Goal: Transaction & Acquisition: Purchase product/service

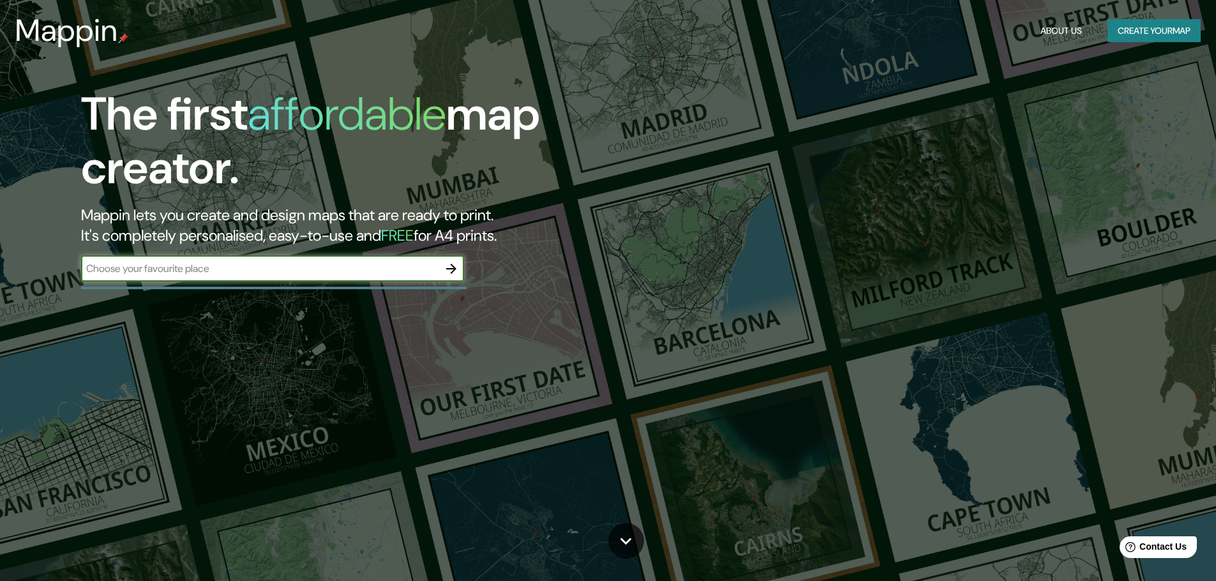
click at [214, 270] on input "text" at bounding box center [260, 268] width 358 height 15
type input "valdivia chile"
click at [449, 273] on icon "button" at bounding box center [451, 268] width 15 height 15
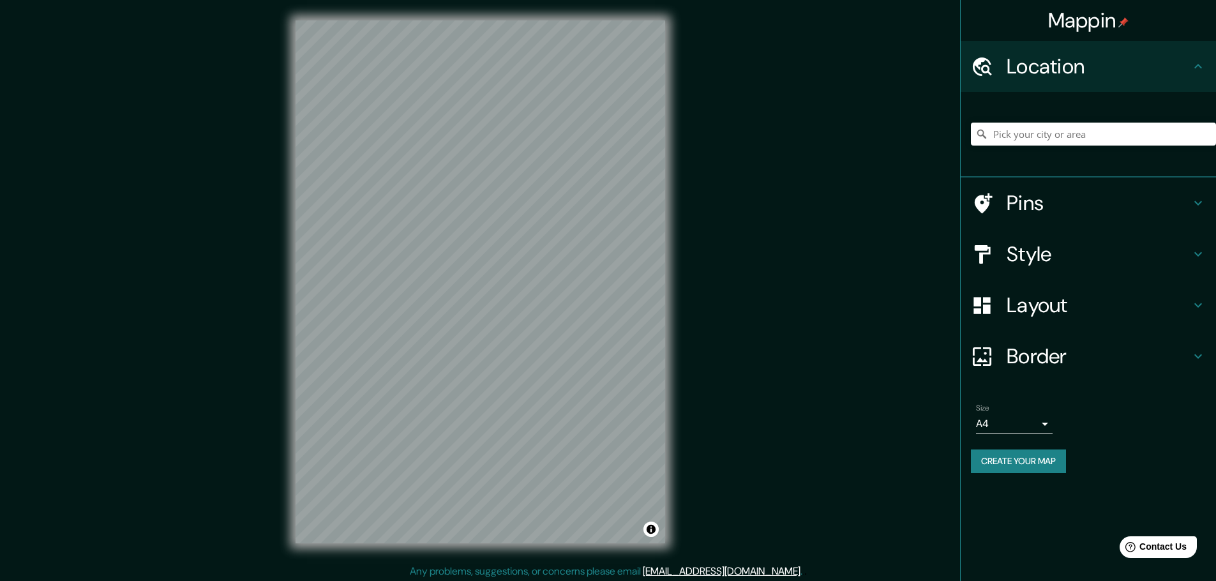
click at [1060, 246] on h4 "Style" at bounding box center [1099, 254] width 184 height 26
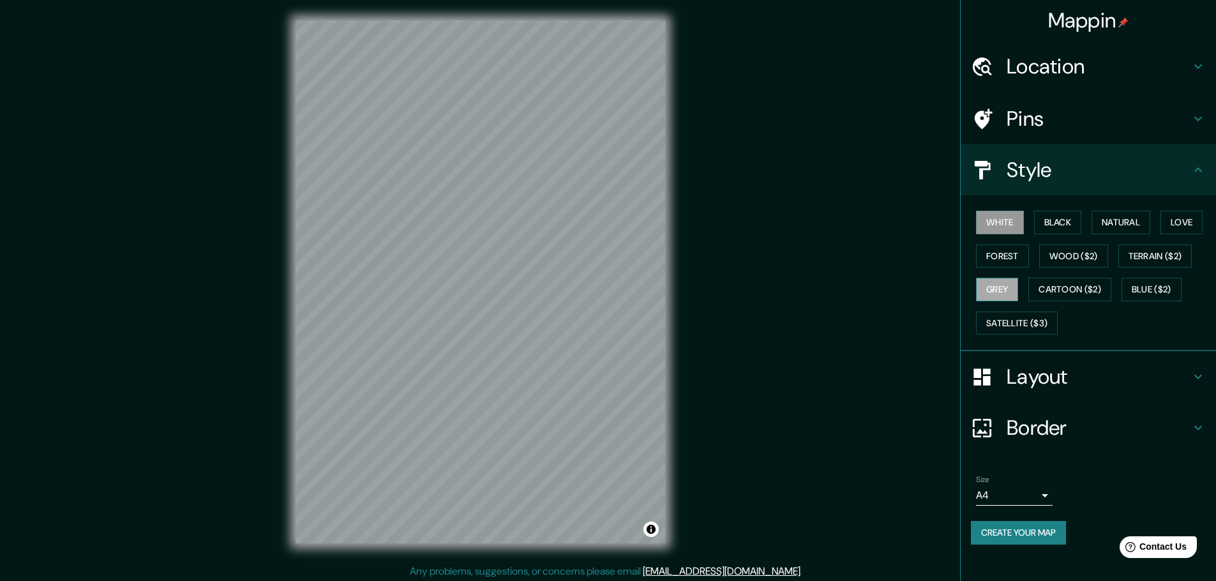
click at [1013, 291] on button "Grey" at bounding box center [997, 290] width 42 height 24
click at [992, 253] on button "Forest" at bounding box center [1002, 257] width 53 height 24
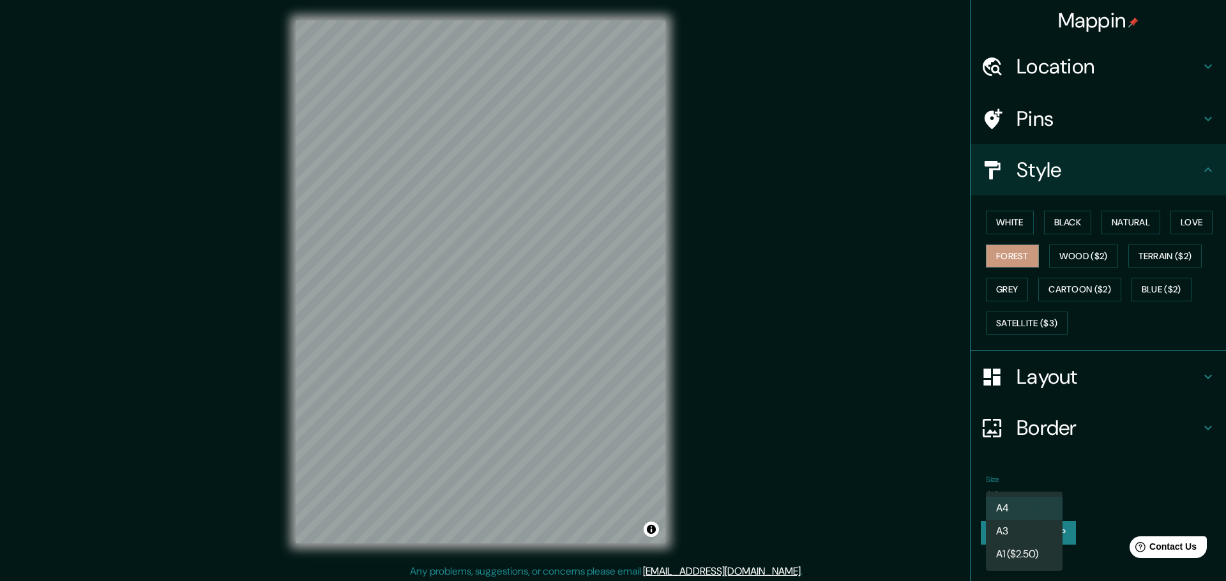
click at [1043, 494] on body "Mappin Location Pins Style White Black Natural Love Forest Wood ($2) Terrain ($…" at bounding box center [613, 290] width 1226 height 581
click at [1025, 534] on li "A3" at bounding box center [1024, 531] width 77 height 23
type input "a4"
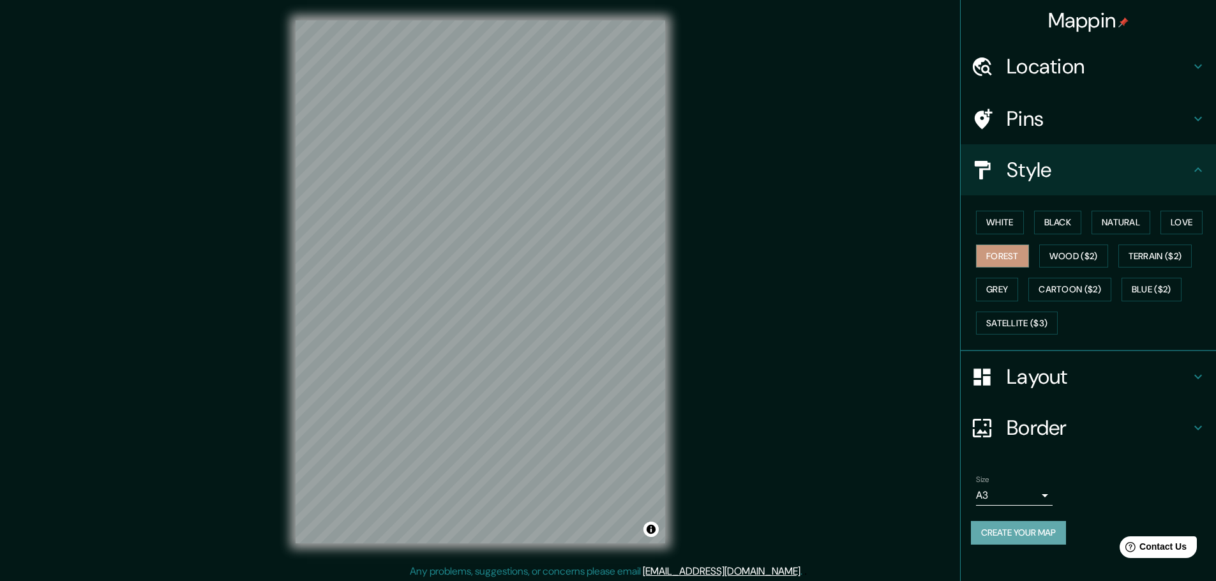
click at [1056, 533] on button "Create your map" at bounding box center [1018, 533] width 95 height 24
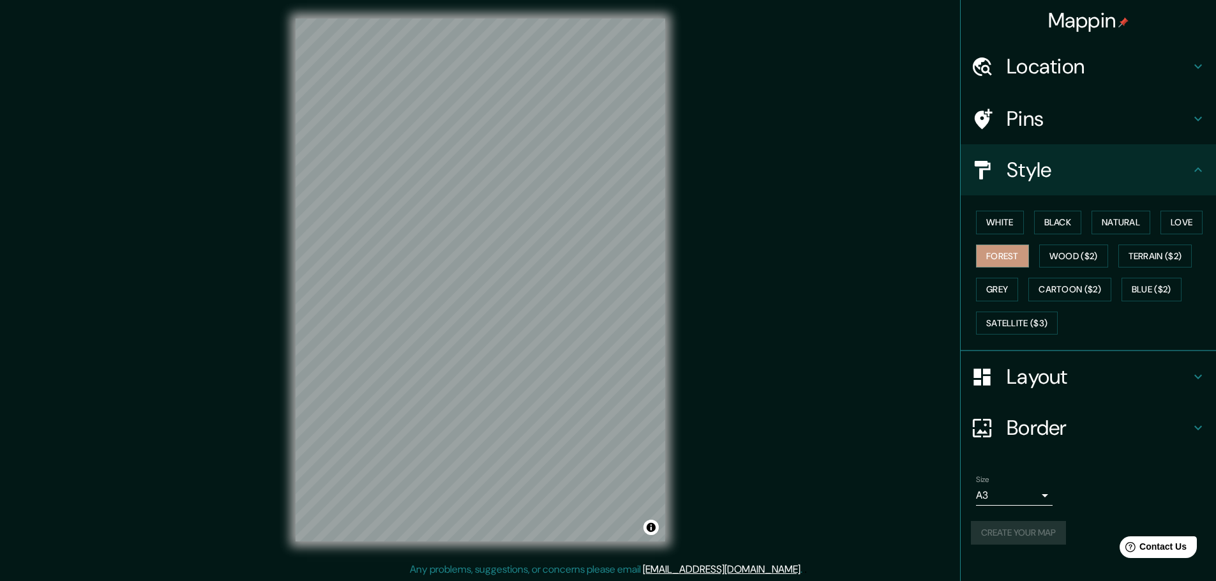
scroll to position [3, 0]
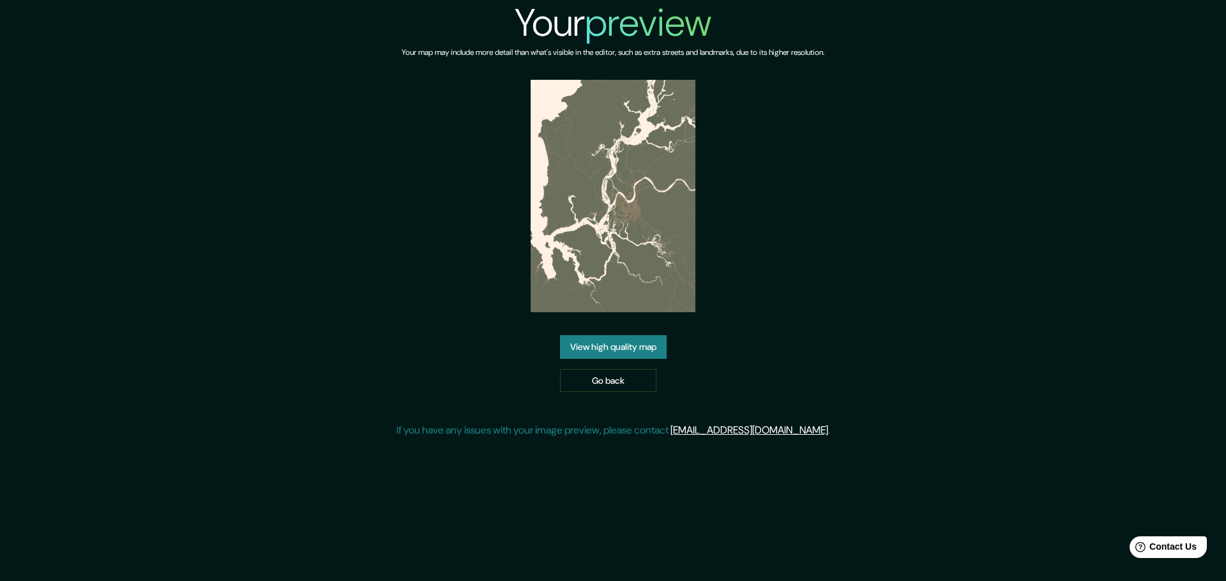
click at [587, 202] on img at bounding box center [613, 196] width 165 height 232
click at [611, 349] on link "View high quality map" at bounding box center [613, 347] width 107 height 24
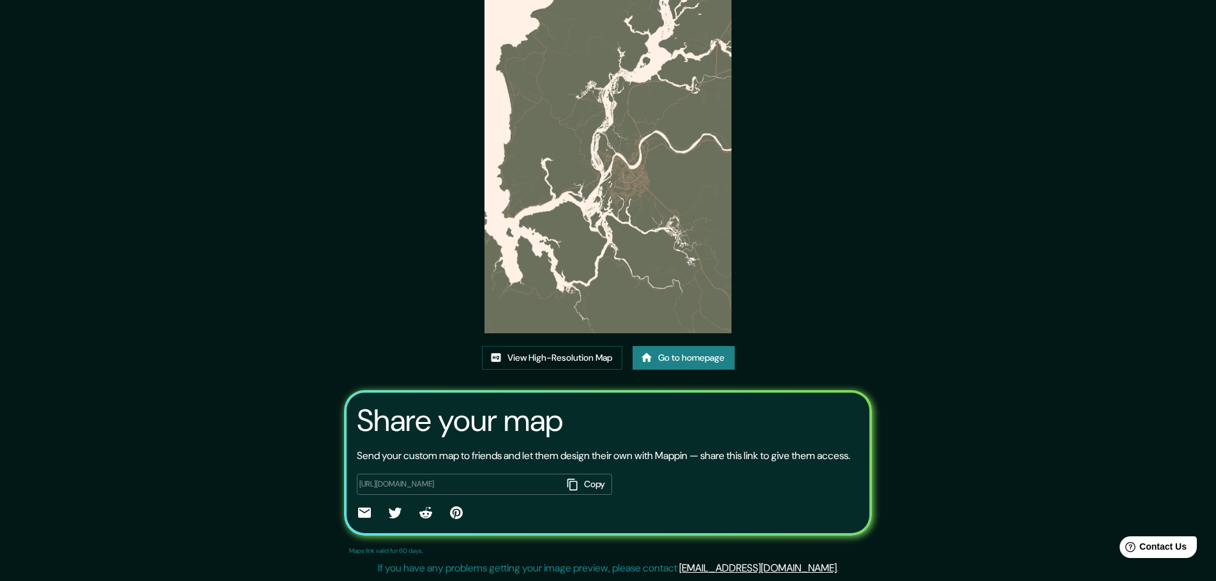
scroll to position [87, 0]
click at [596, 193] on img at bounding box center [608, 159] width 246 height 349
click at [598, 484] on button "Copy" at bounding box center [587, 484] width 50 height 21
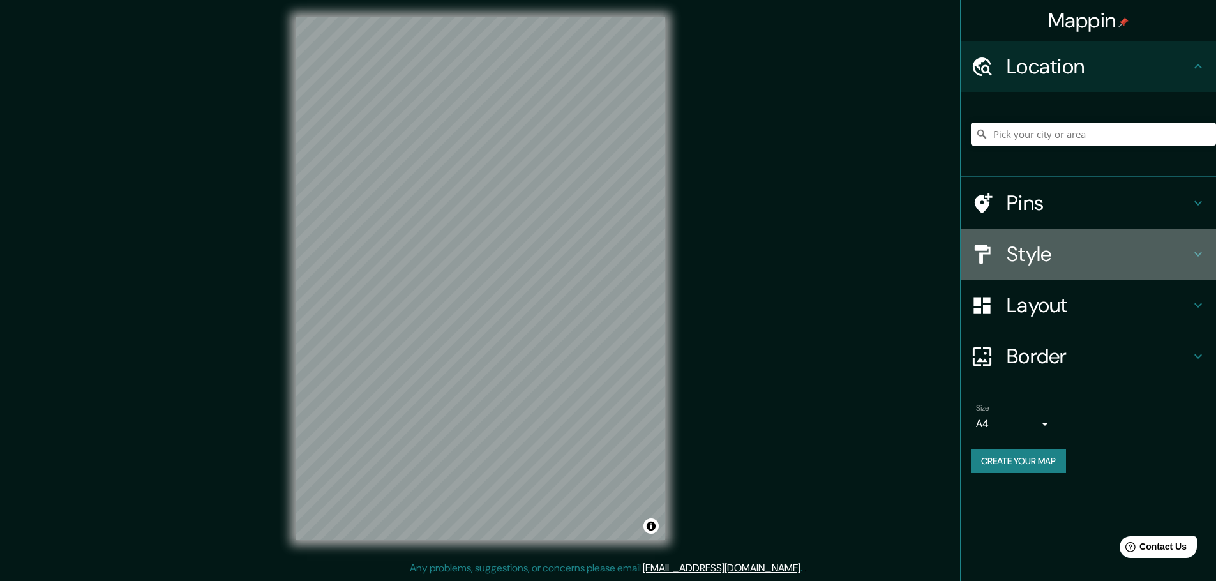
click at [1041, 262] on h4 "Style" at bounding box center [1099, 254] width 184 height 26
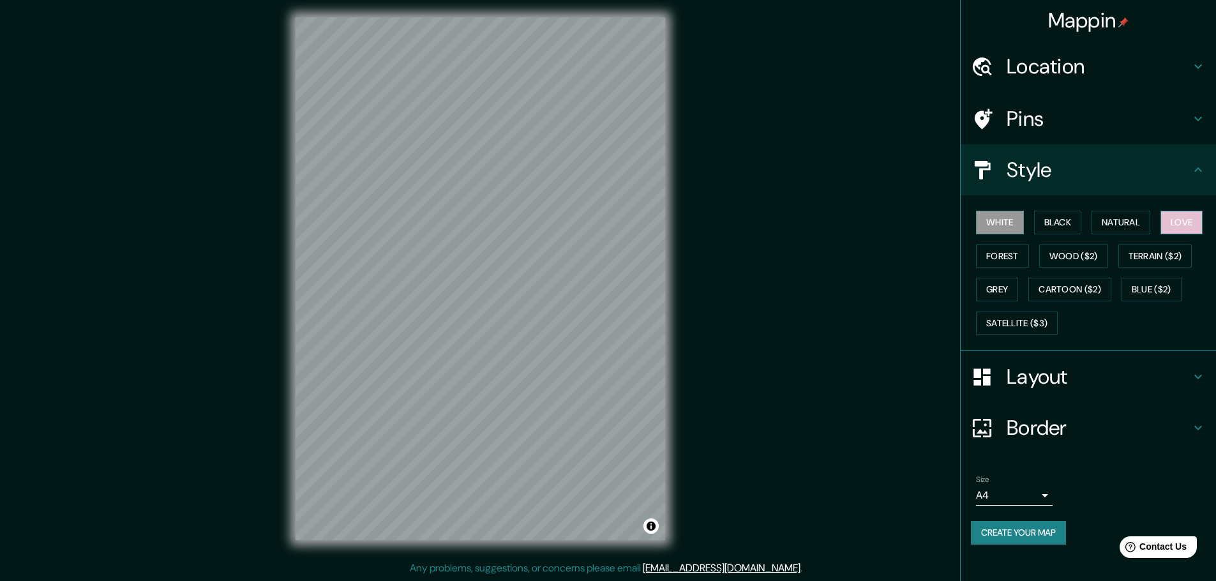
click at [1176, 220] on button "Love" at bounding box center [1182, 223] width 42 height 24
click at [1131, 225] on button "Natural" at bounding box center [1121, 223] width 59 height 24
click at [1000, 285] on button "Grey" at bounding box center [997, 290] width 42 height 24
click at [1049, 225] on button "Black" at bounding box center [1058, 223] width 48 height 24
click at [1009, 225] on button "White" at bounding box center [1000, 223] width 48 height 24
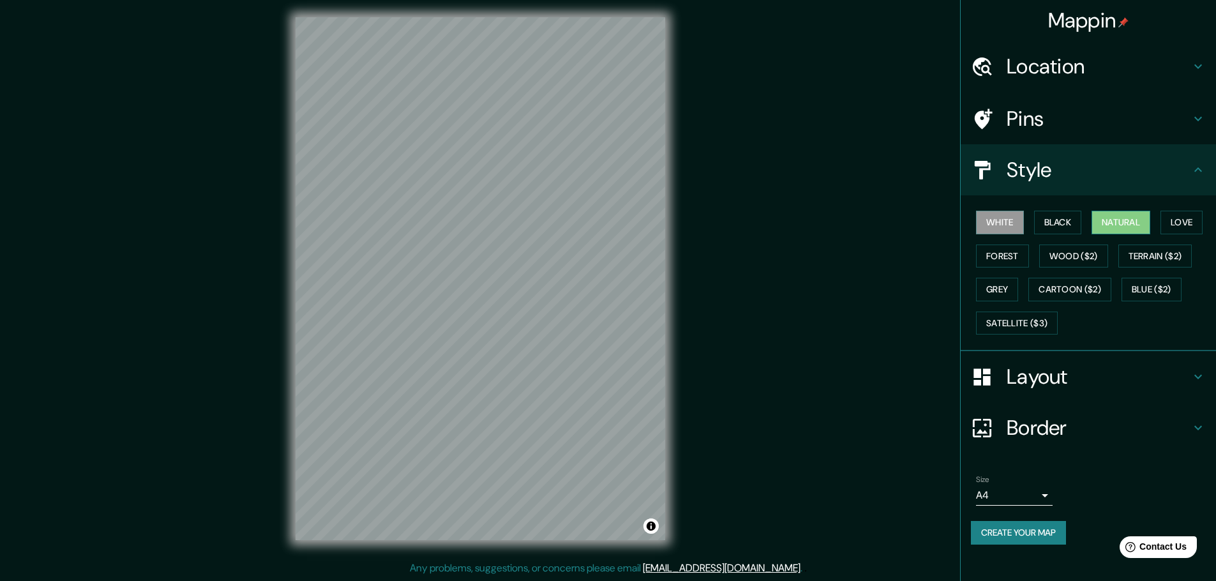
click at [1121, 222] on button "Natural" at bounding box center [1121, 223] width 59 height 24
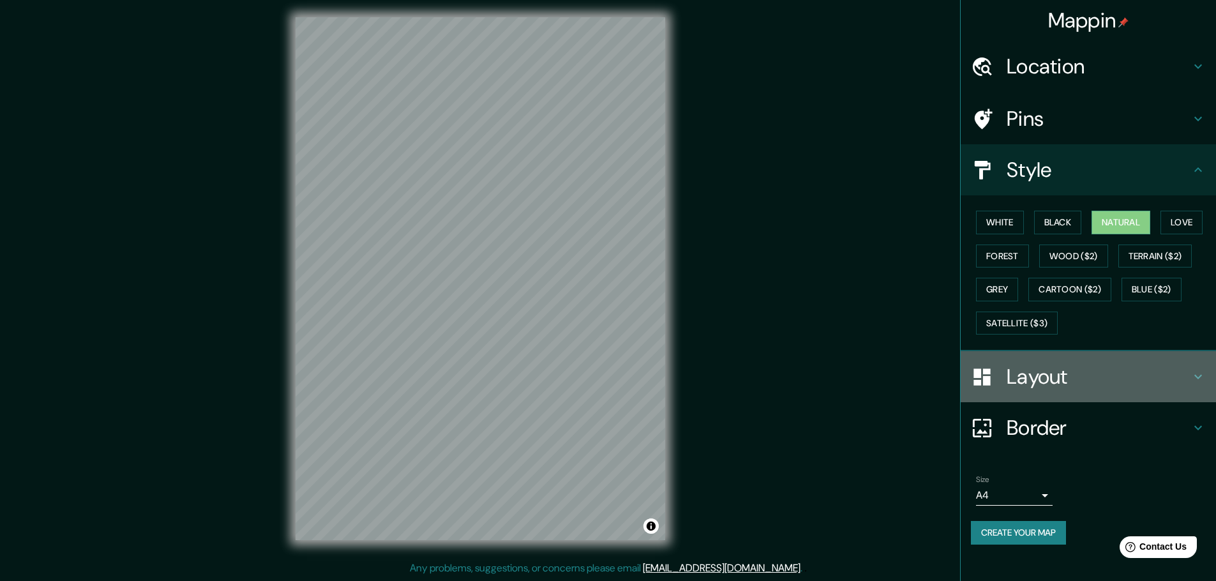
click at [1149, 382] on h4 "Layout" at bounding box center [1099, 377] width 184 height 26
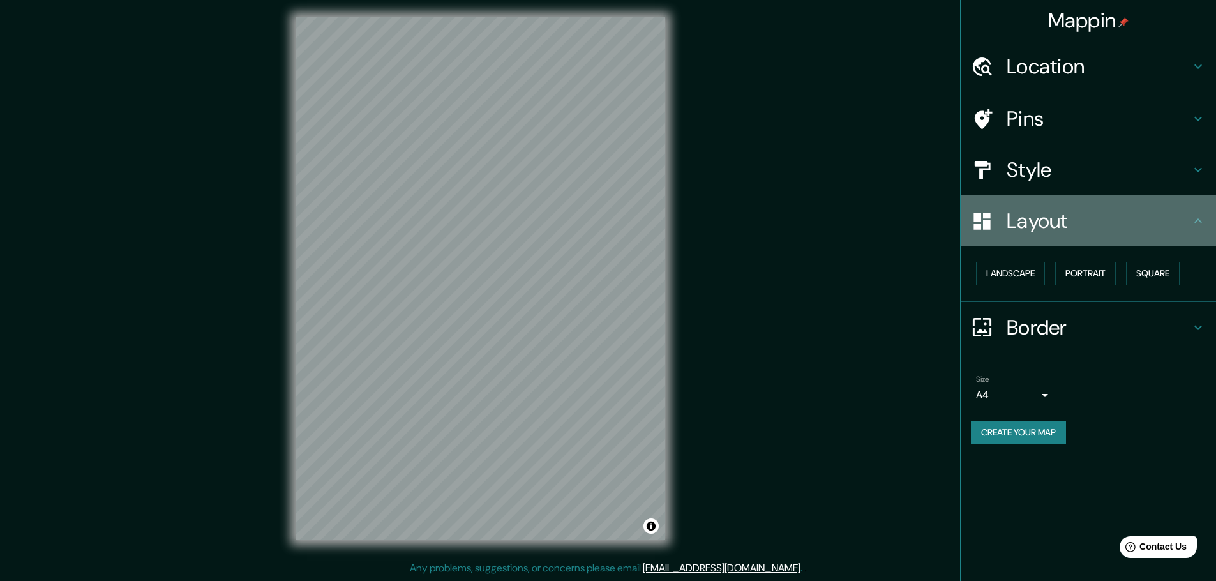
click at [1144, 220] on h4 "Layout" at bounding box center [1099, 221] width 184 height 26
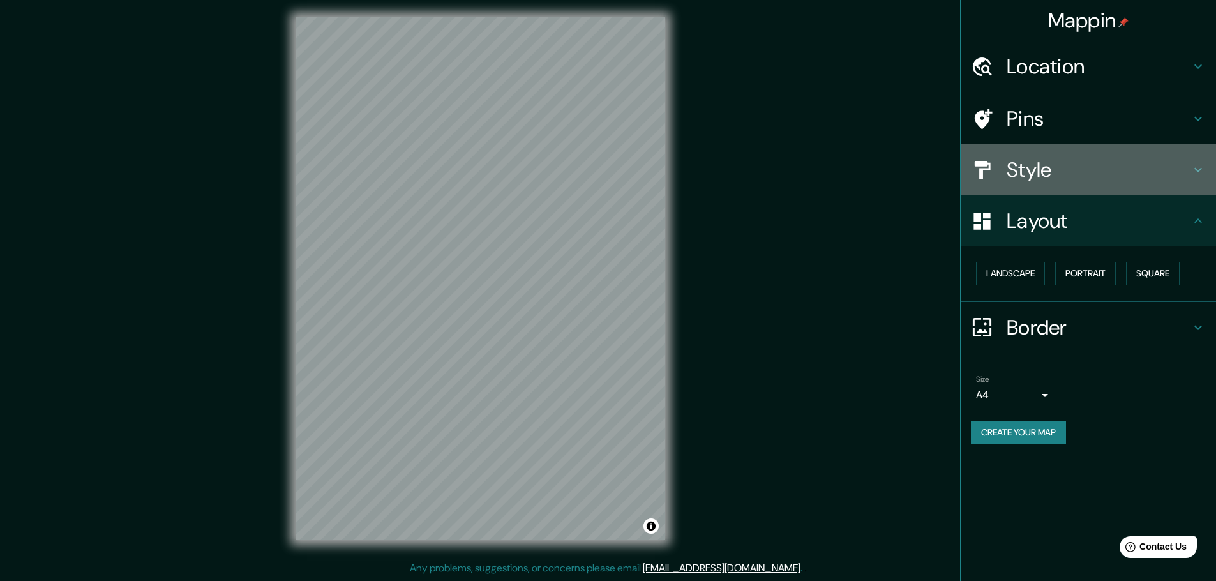
click at [1124, 161] on h4 "Style" at bounding box center [1099, 170] width 184 height 26
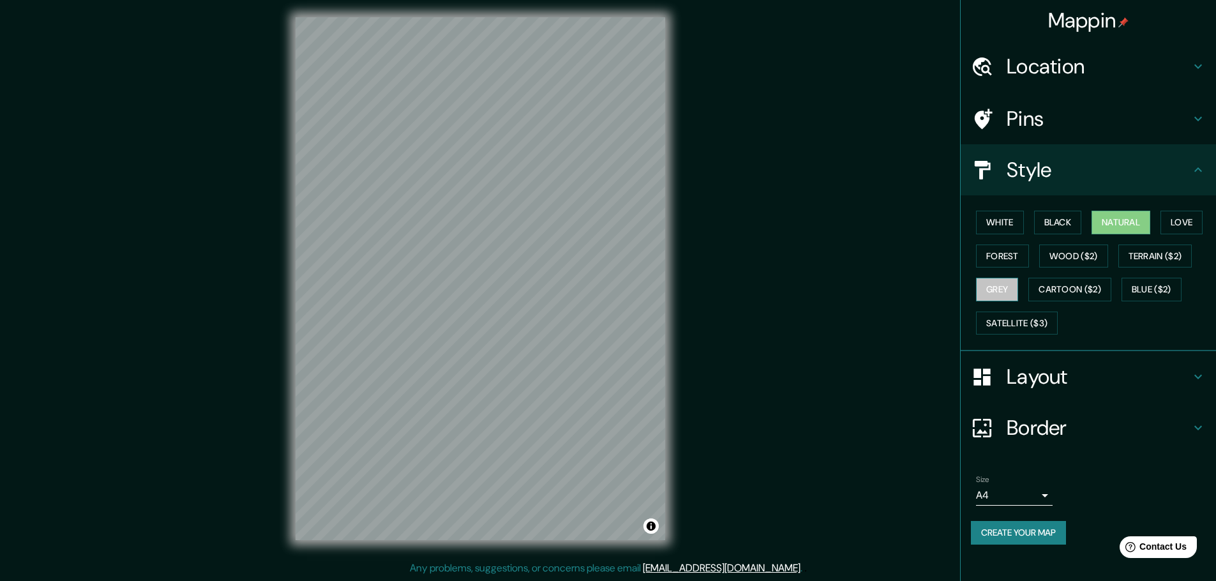
click at [1000, 292] on button "Grey" at bounding box center [997, 290] width 42 height 24
click at [1011, 255] on button "Forest" at bounding box center [1002, 257] width 53 height 24
click at [1198, 218] on button "Love" at bounding box center [1182, 223] width 42 height 24
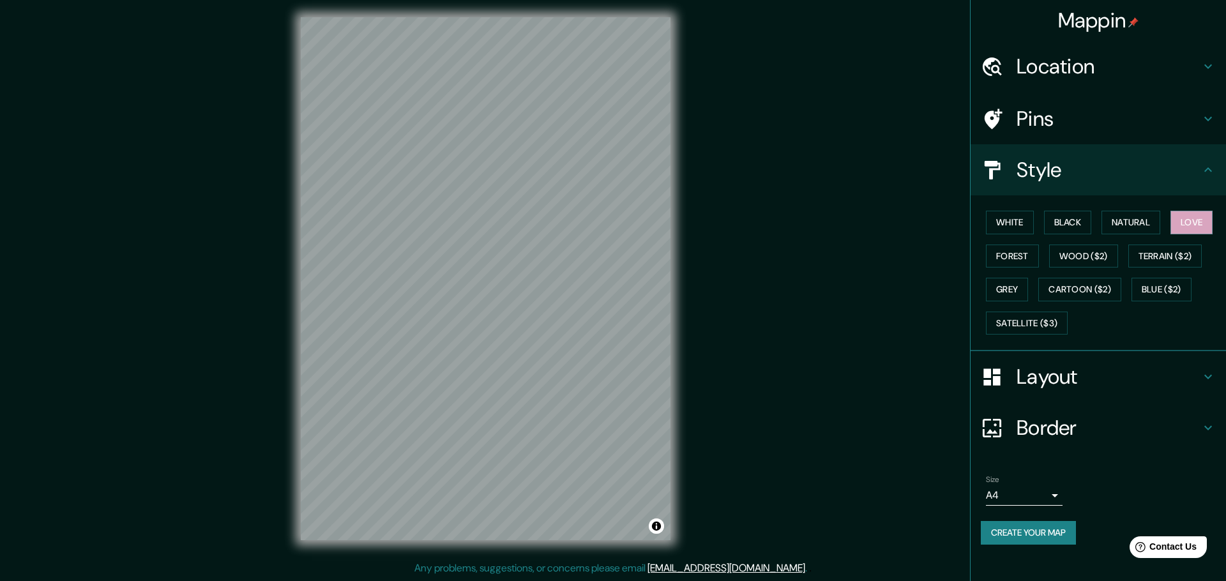
click at [1041, 494] on body "Mappin Location Pins Style White Black Natural Love Forest Wood ($2) Terrain ($…" at bounding box center [613, 287] width 1226 height 581
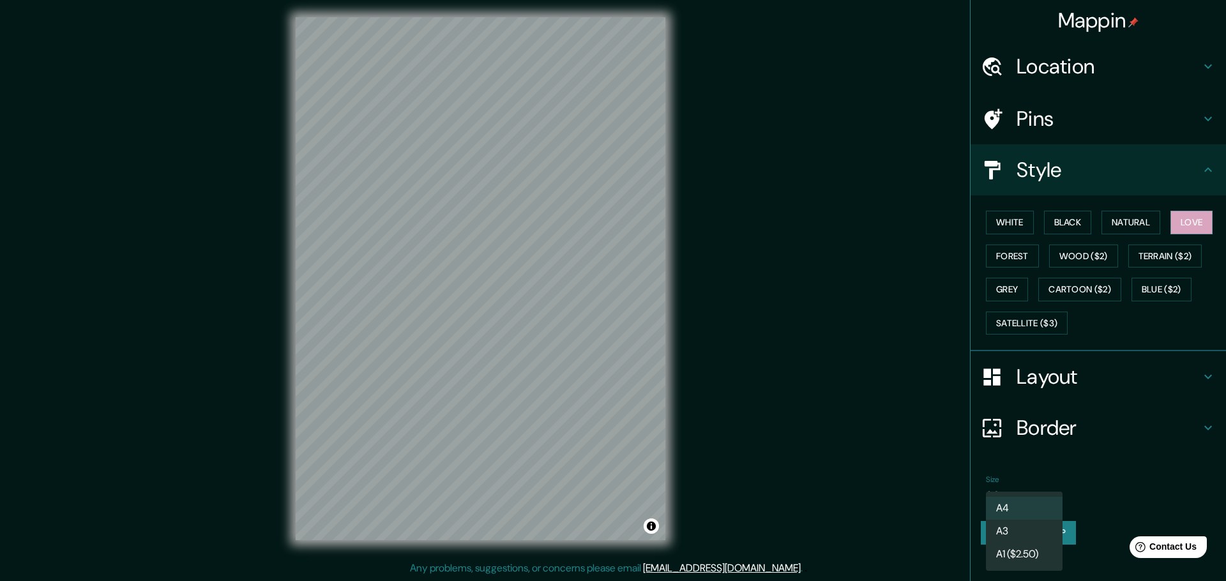
click at [1002, 527] on li "A3" at bounding box center [1024, 531] width 77 height 23
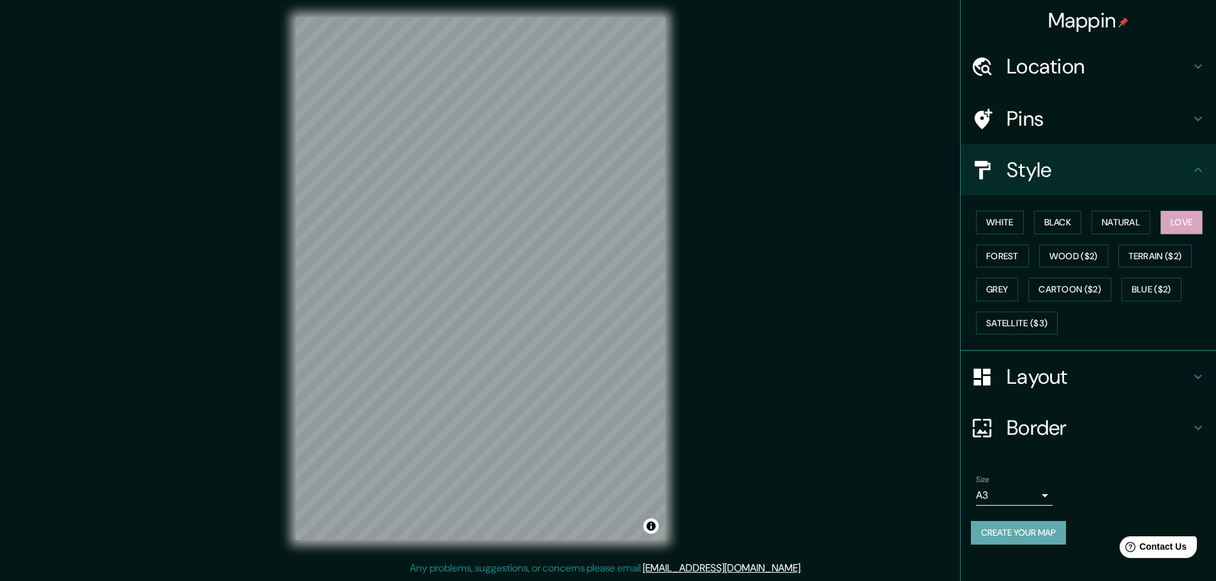
click at [1043, 537] on button "Create your map" at bounding box center [1018, 533] width 95 height 24
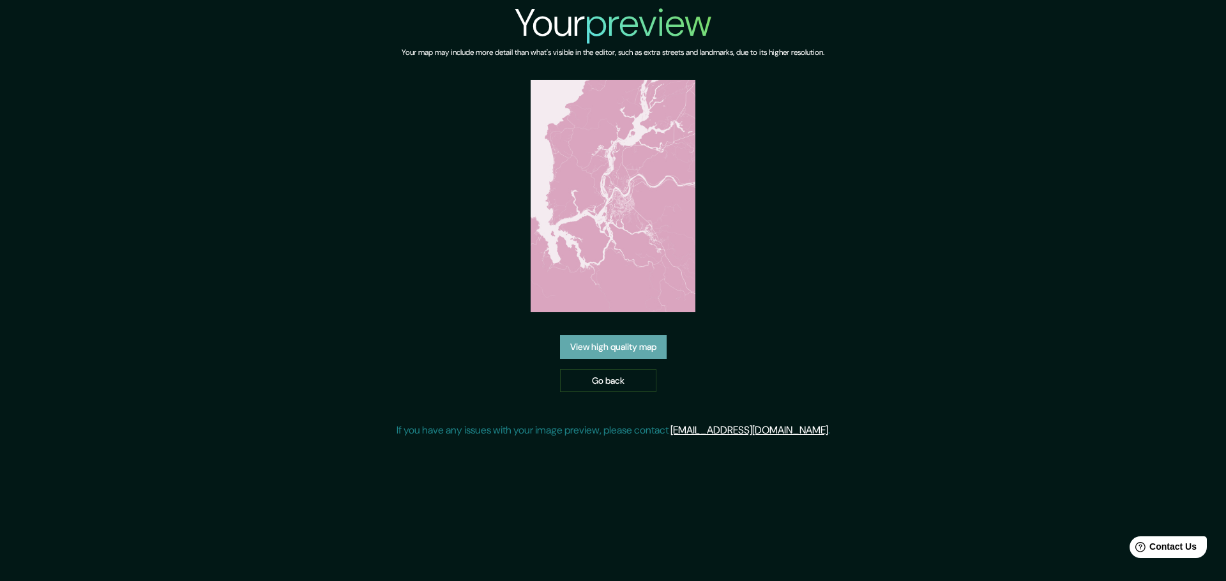
click at [605, 349] on link "View high quality map" at bounding box center [613, 347] width 107 height 24
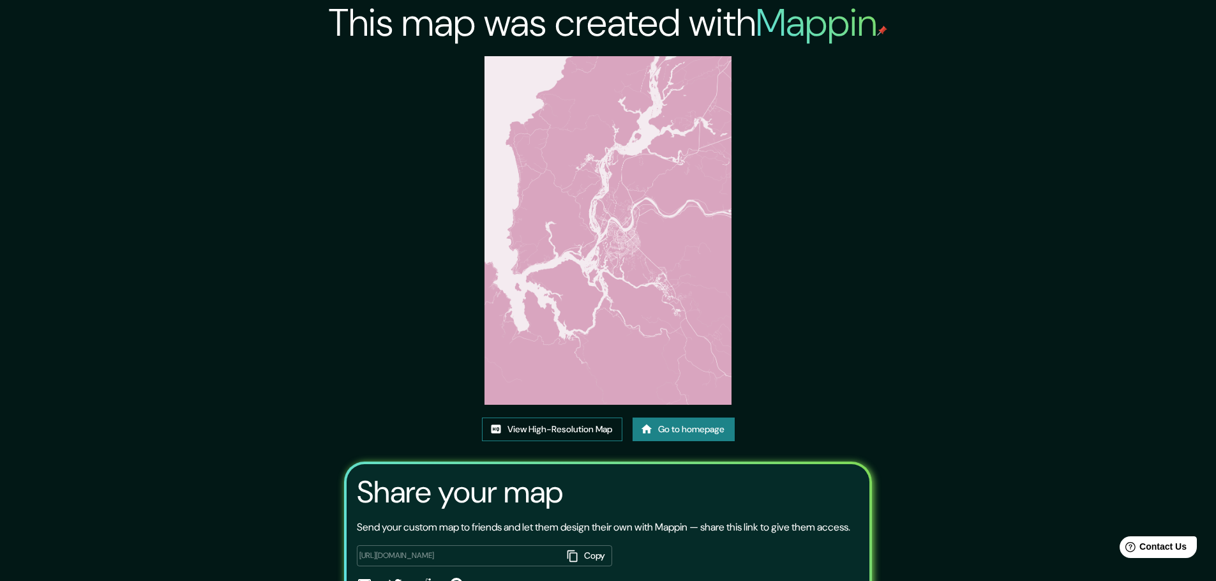
click at [578, 426] on link "View High-Resolution Map" at bounding box center [552, 430] width 140 height 24
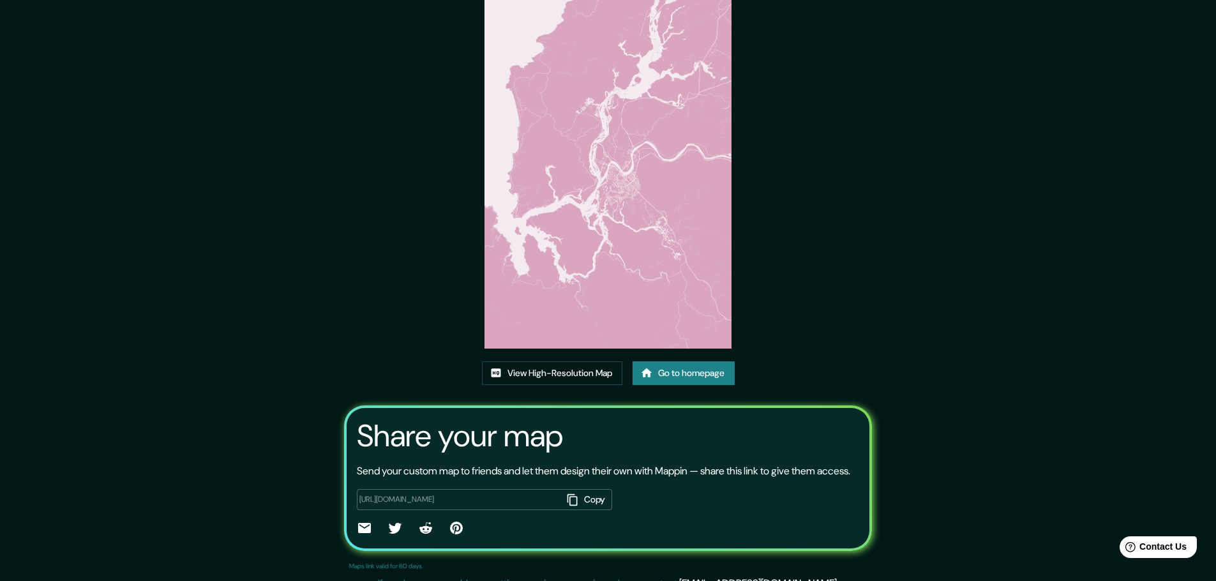
scroll to position [87, 0]
